Goal: Information Seeking & Learning: Check status

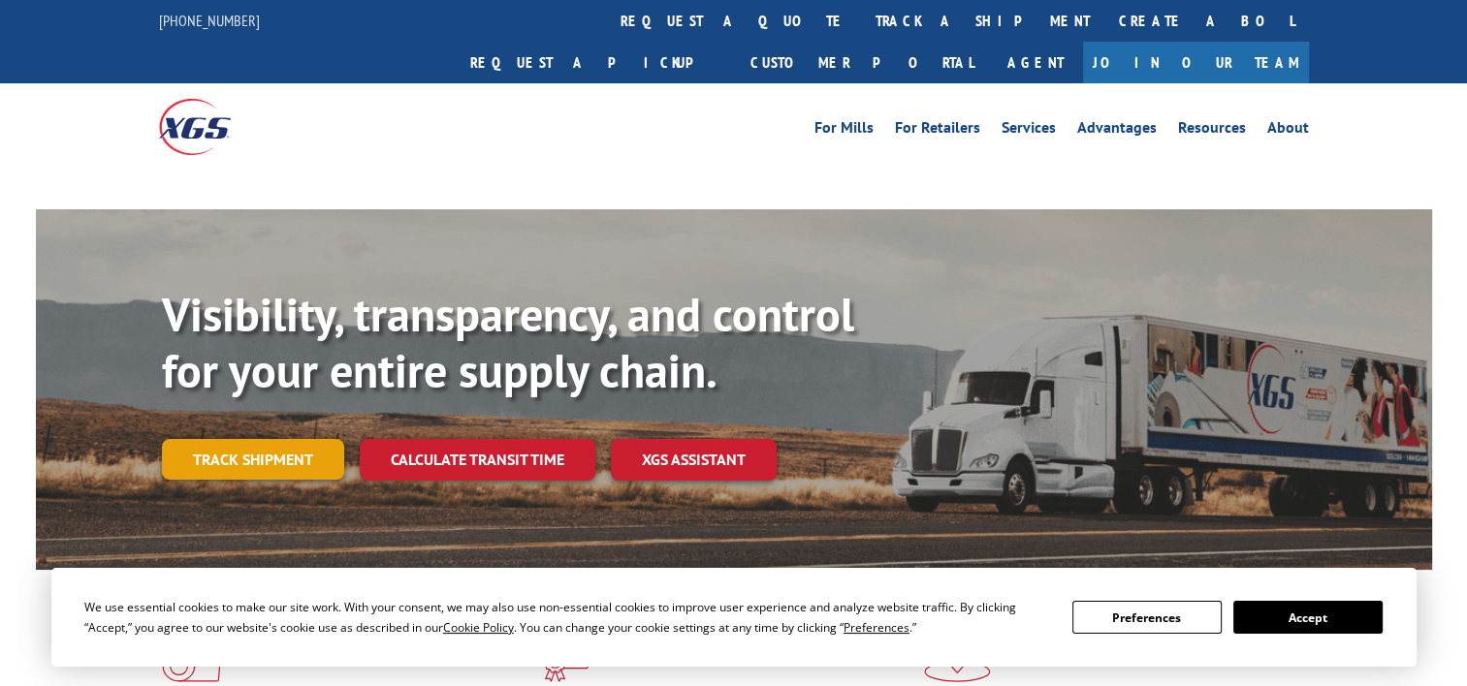
click at [271, 439] on link "Track shipment" at bounding box center [253, 459] width 182 height 41
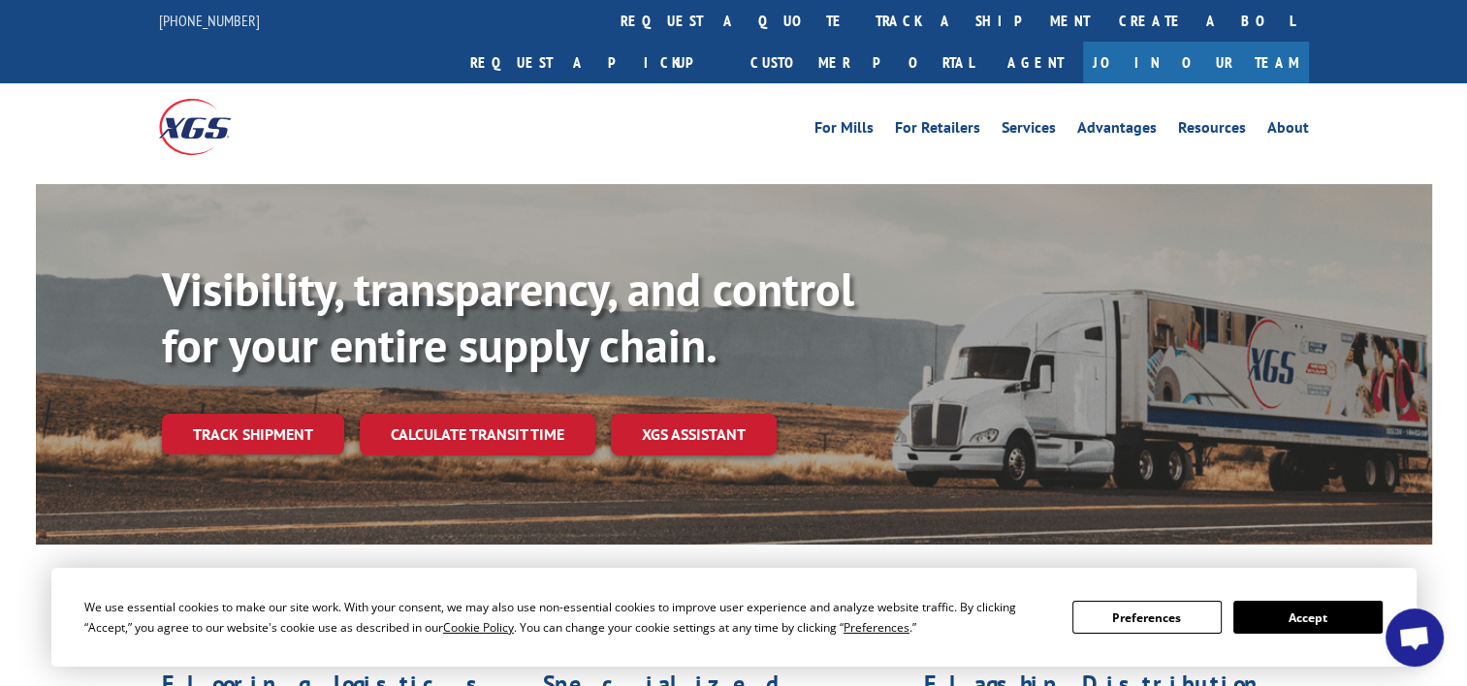
click at [1294, 622] on button "Accept" at bounding box center [1307, 617] width 149 height 33
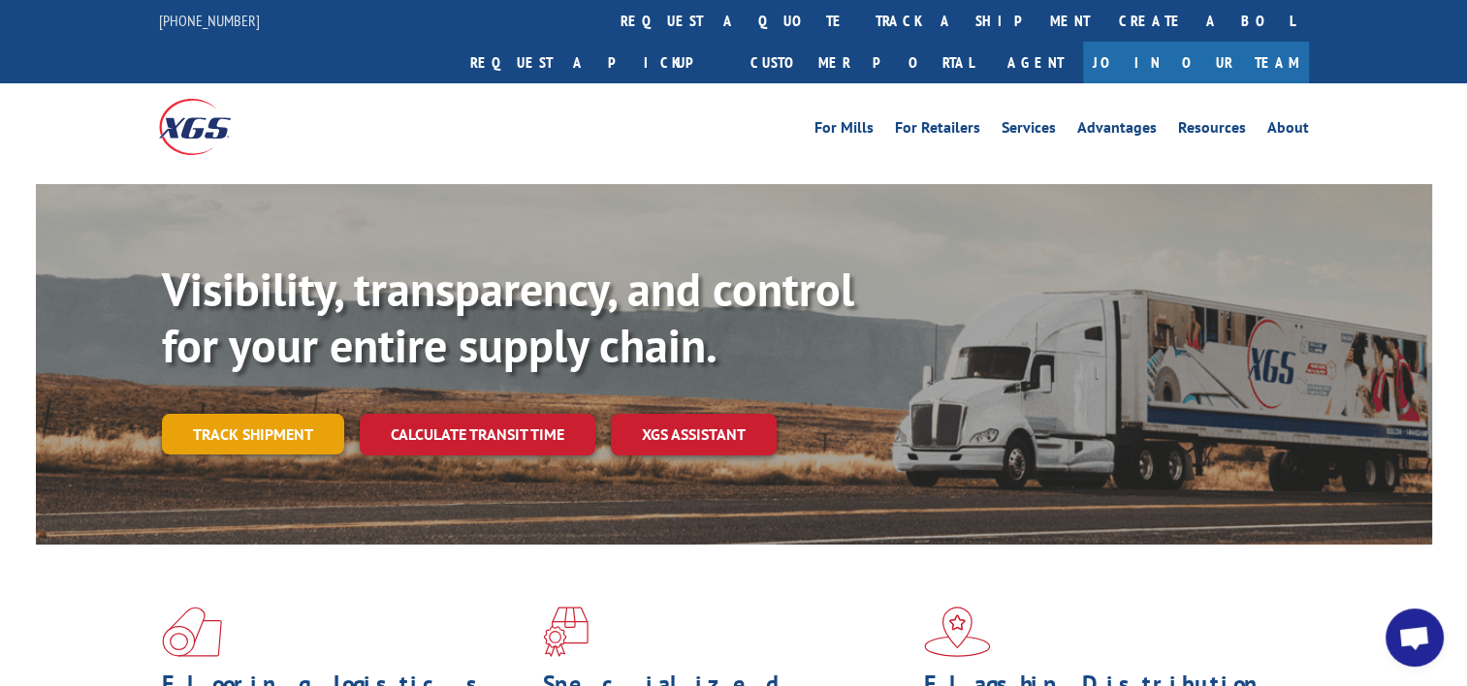
click at [276, 414] on link "Track shipment" at bounding box center [253, 434] width 182 height 41
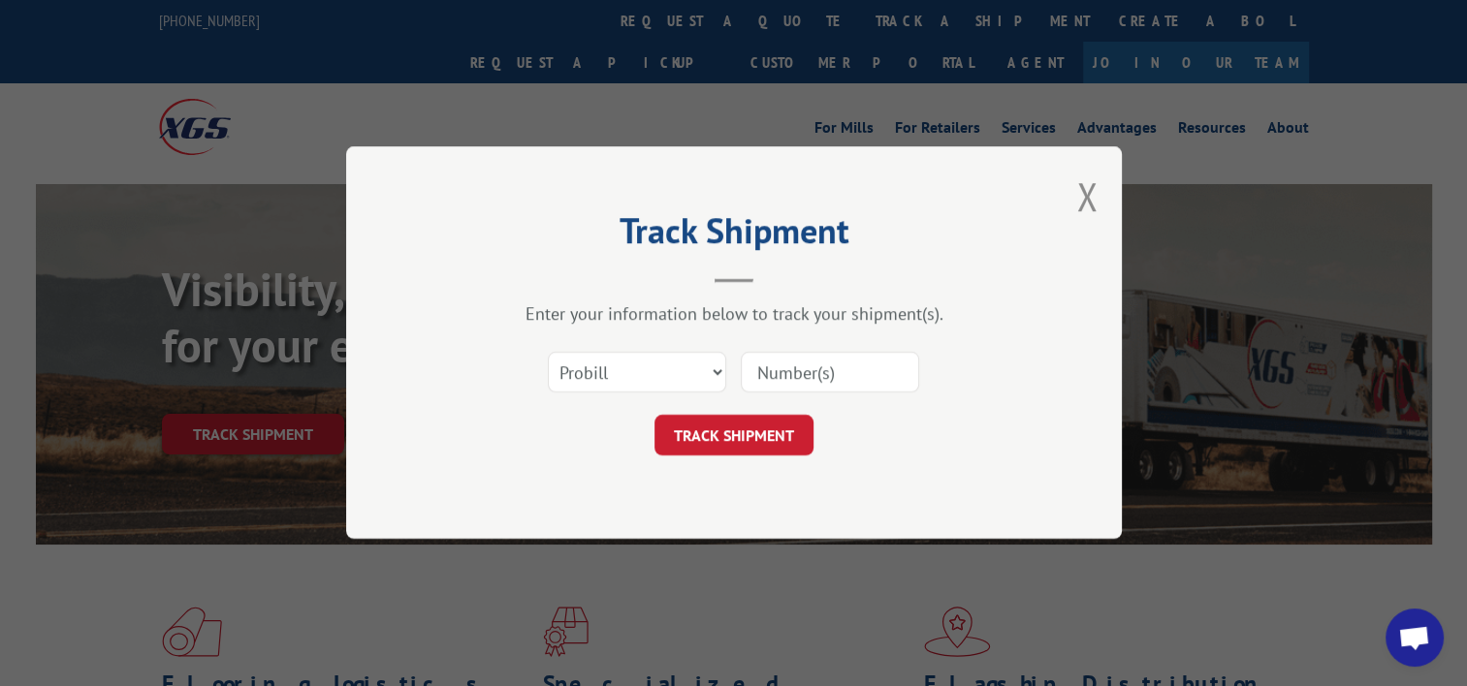
click at [857, 357] on input at bounding box center [830, 373] width 178 height 41
paste input "17108296"
type input "17108296"
click at [756, 434] on button "TRACK SHIPMENT" at bounding box center [733, 436] width 159 height 41
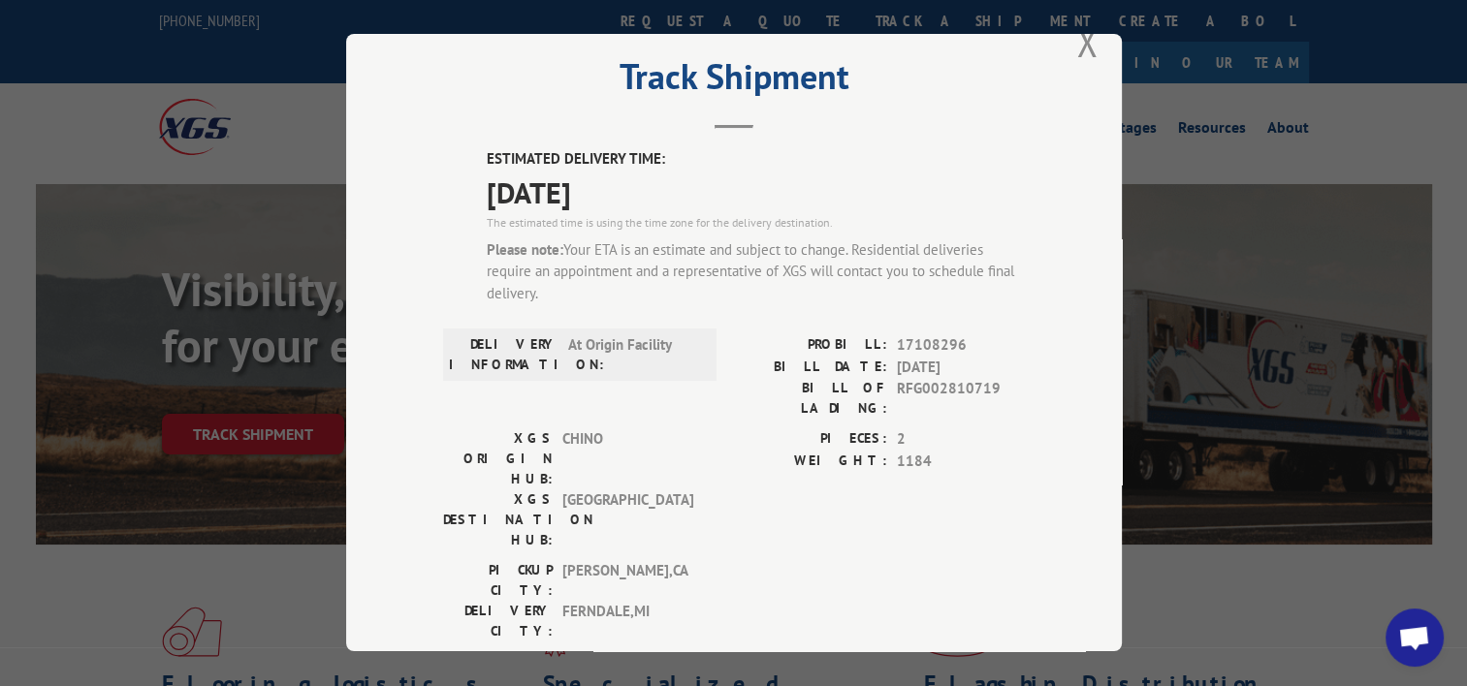
scroll to position [15, 0]
